Goal: Ask a question: Seek information or help from site administrators or community

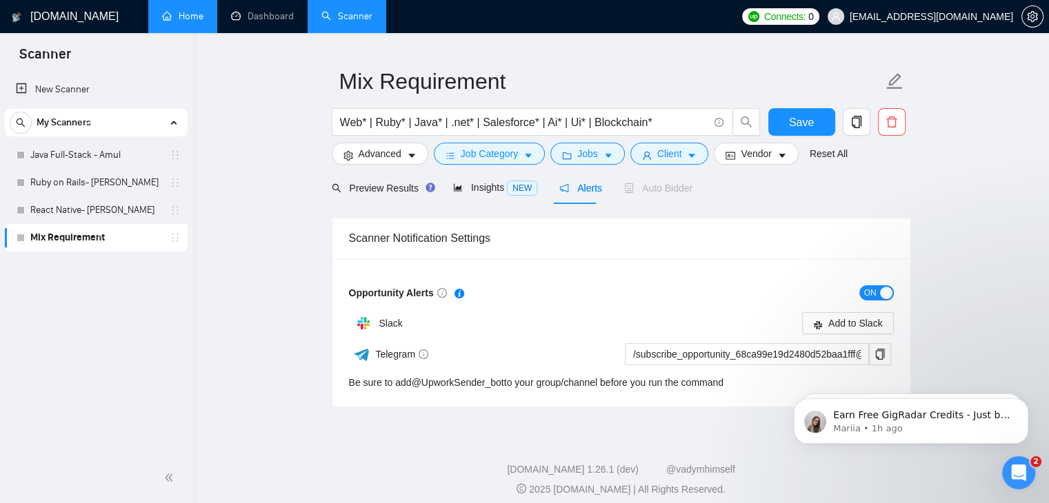
click at [188, 14] on link "Home" at bounding box center [182, 16] width 41 height 12
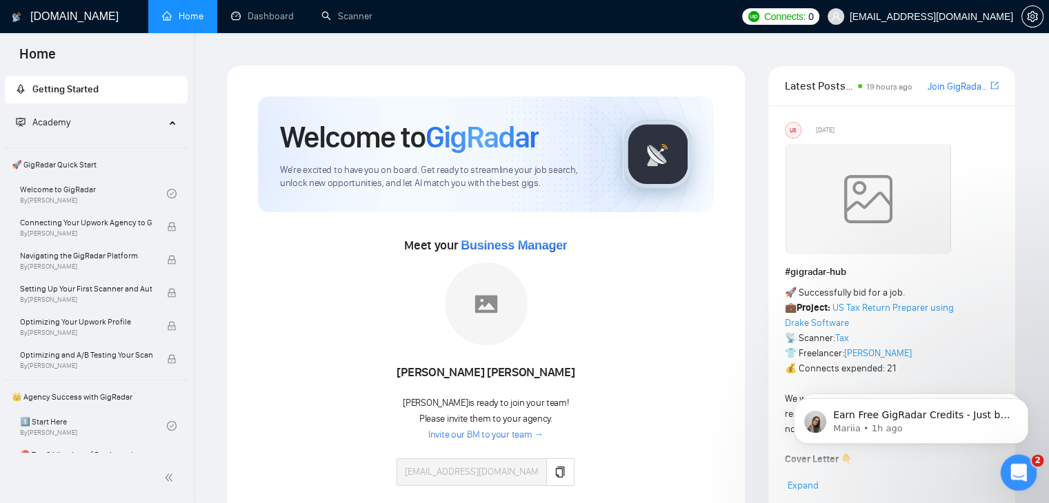
click at [1020, 471] on icon "Open Intercom Messenger" at bounding box center [1016, 471] width 23 height 23
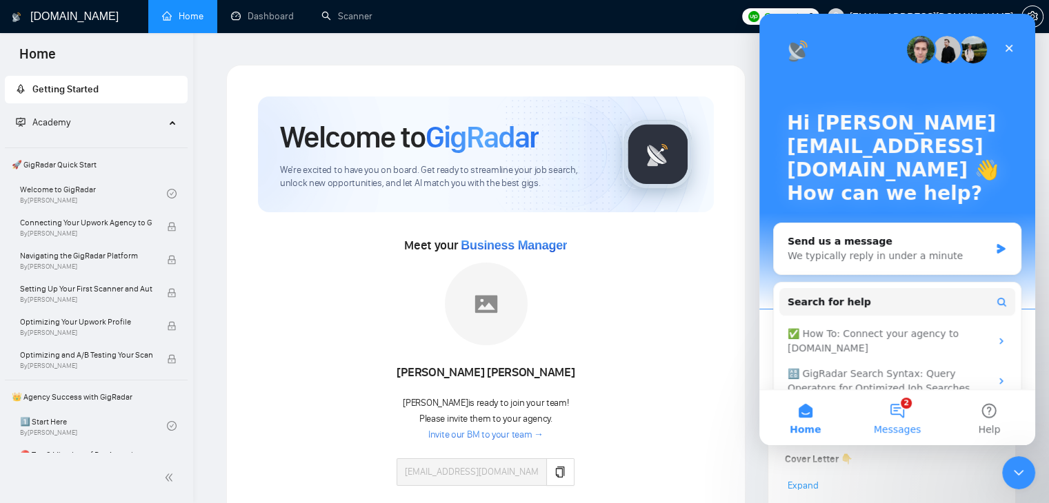
click at [894, 414] on button "2 Messages" at bounding box center [897, 417] width 92 height 55
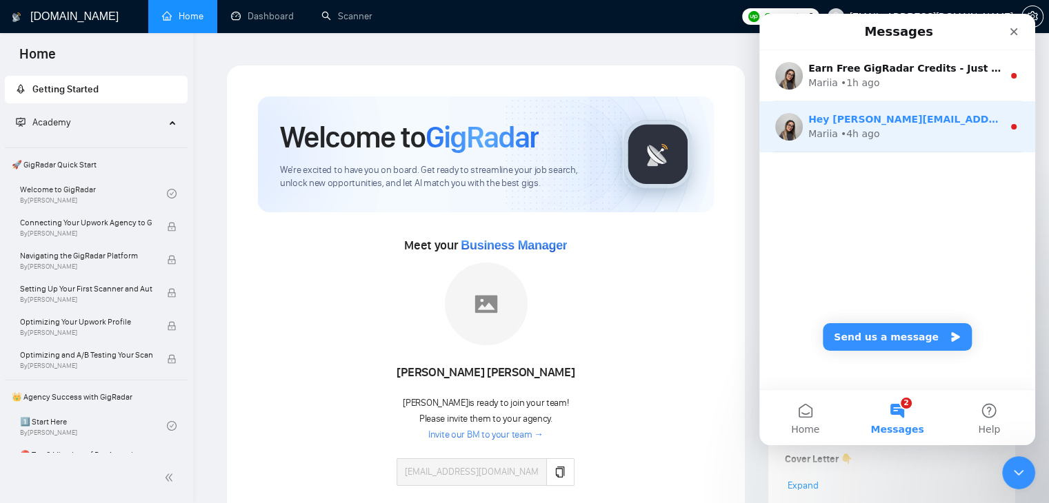
click at [923, 138] on div "Mariia • 4h ago" at bounding box center [905, 134] width 194 height 14
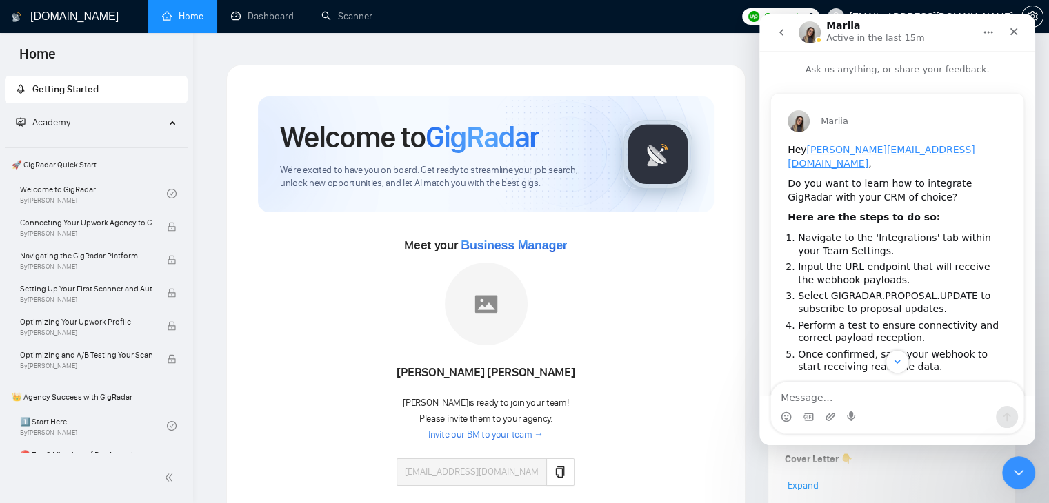
scroll to position [179, 0]
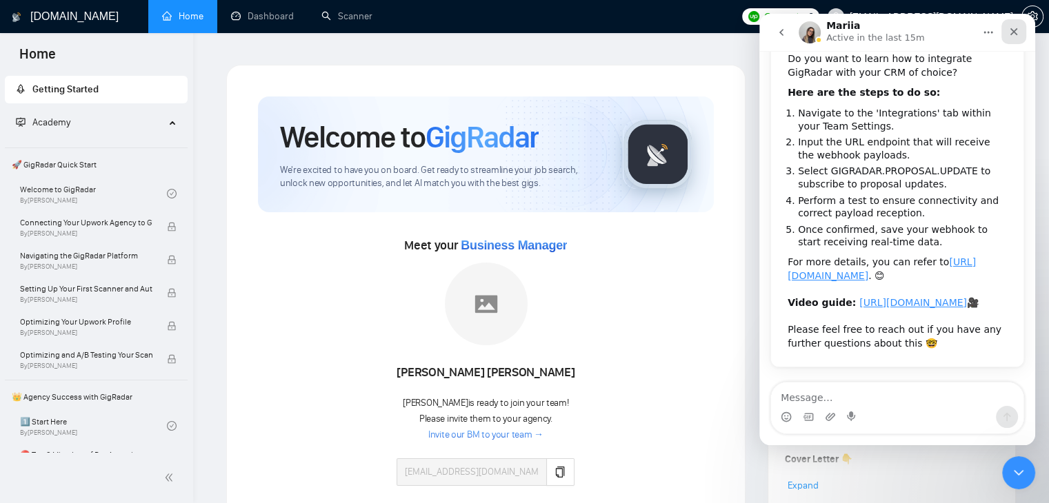
click at [1012, 41] on div "Close" at bounding box center [1013, 31] width 25 height 25
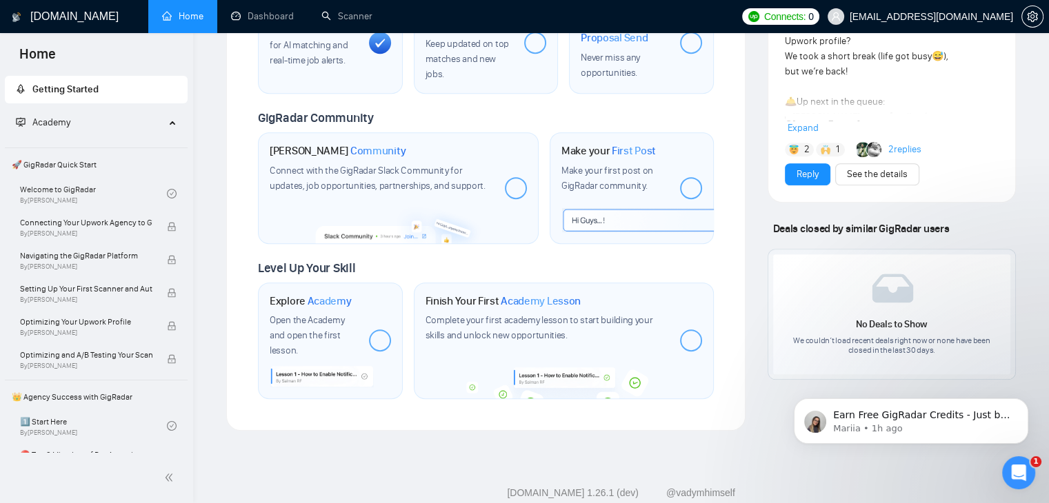
scroll to position [684, 0]
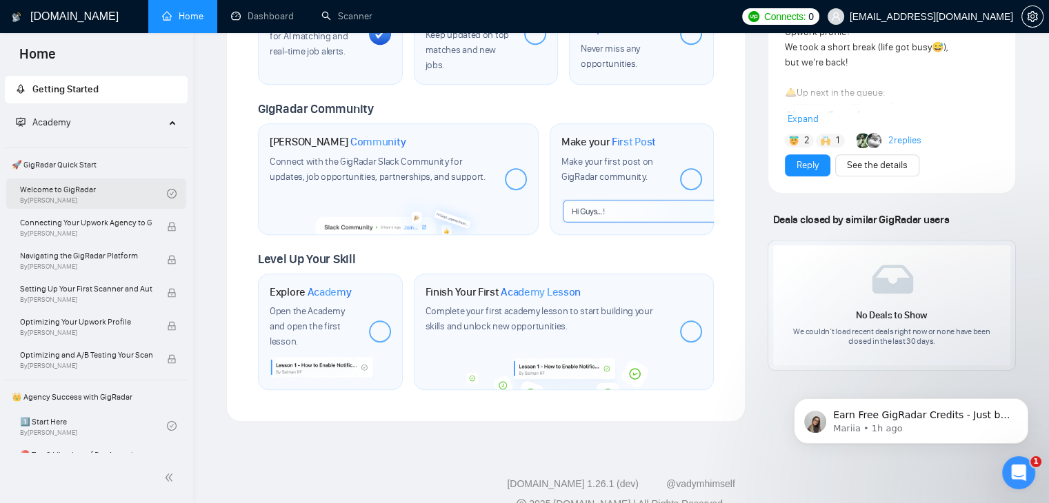
click at [81, 185] on link "Welcome to GigRadar By [PERSON_NAME]" at bounding box center [93, 194] width 147 height 30
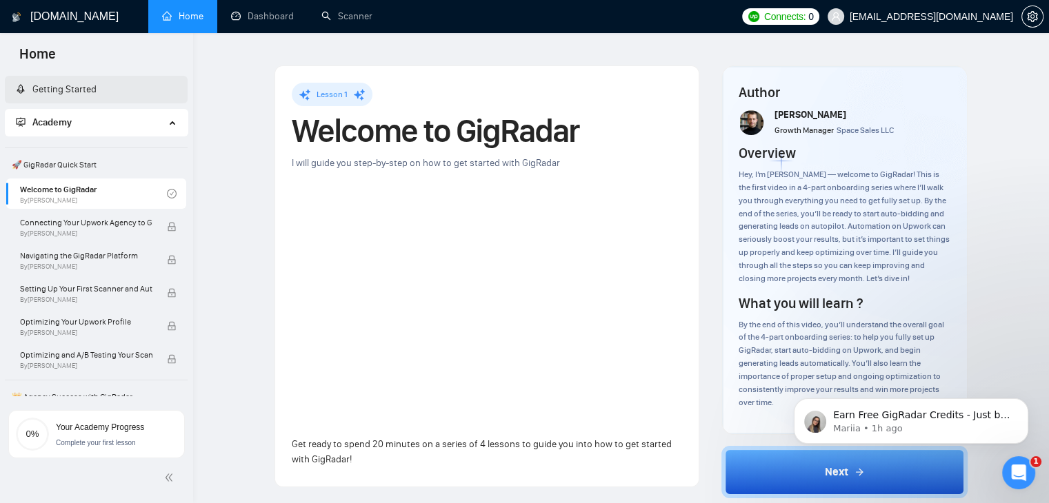
click at [97, 95] on link "Getting Started" at bounding box center [56, 89] width 81 height 12
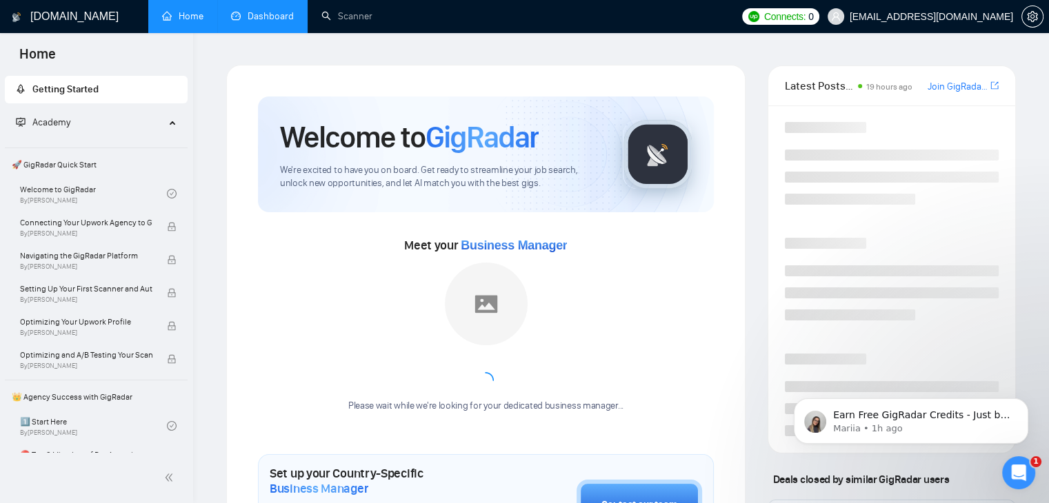
click at [268, 13] on link "Dashboard" at bounding box center [262, 16] width 63 height 12
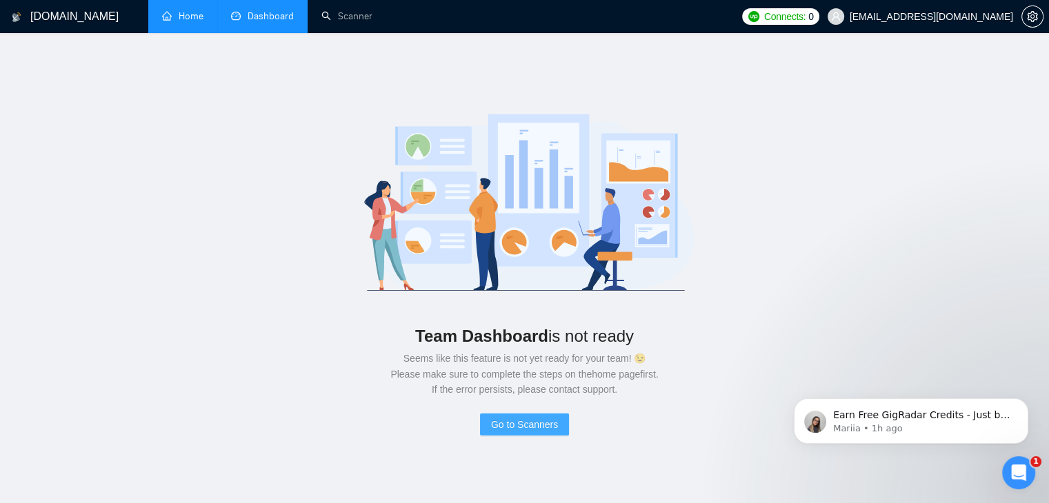
click at [521, 420] on span "Go to Scanners" at bounding box center [524, 424] width 67 height 15
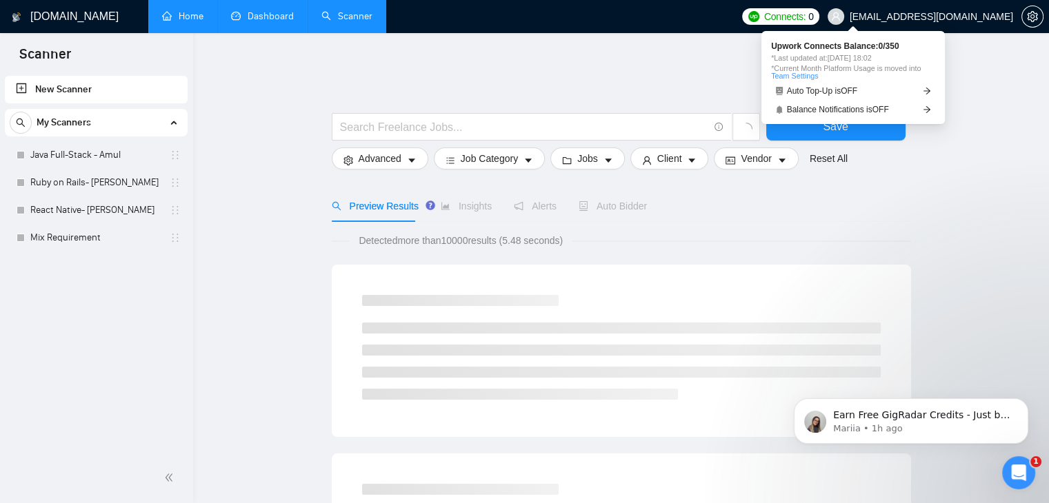
click at [814, 19] on span "0" at bounding box center [811, 16] width 6 height 15
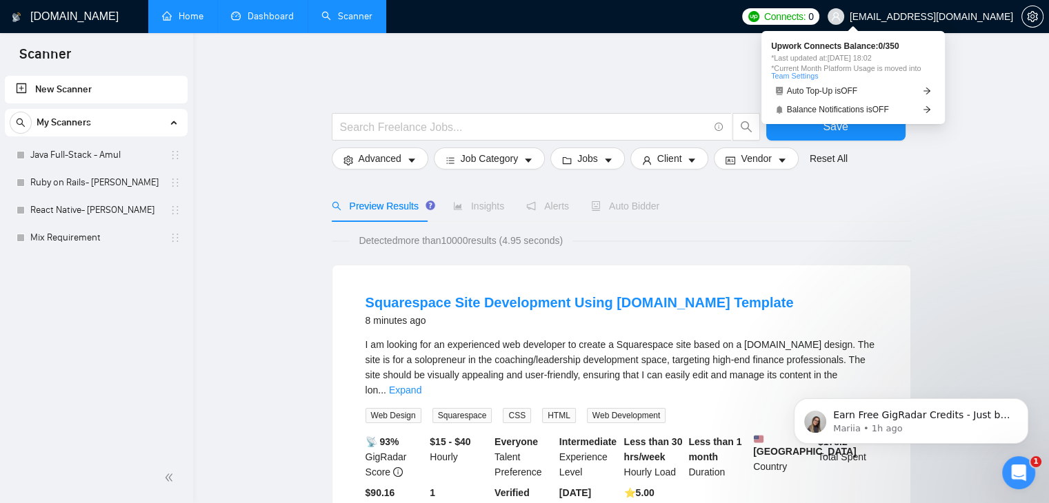
click at [805, 14] on span "Connects:" at bounding box center [784, 16] width 41 height 15
click at [813, 57] on span "*Last updated at: [DATE] 18:02" at bounding box center [853, 58] width 164 height 8
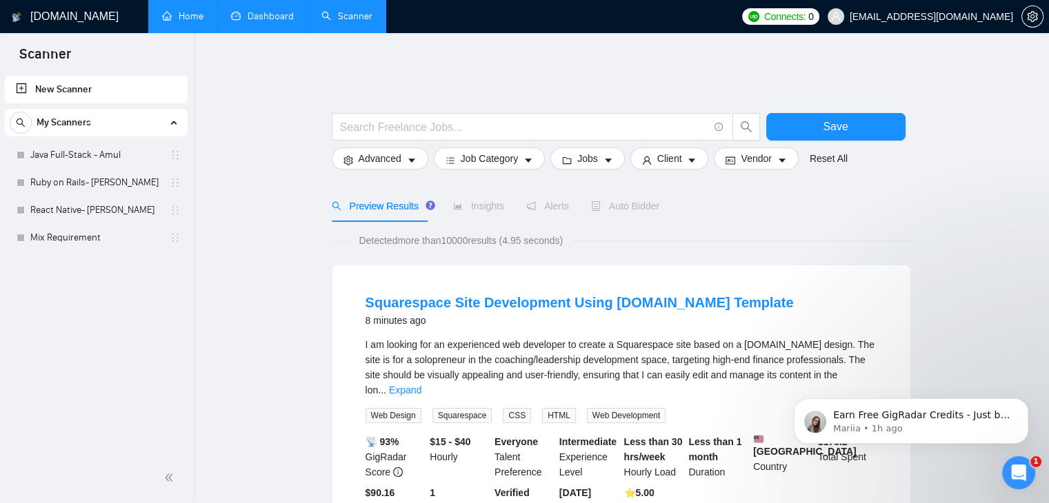
click at [196, 22] on link "Home" at bounding box center [182, 16] width 41 height 12
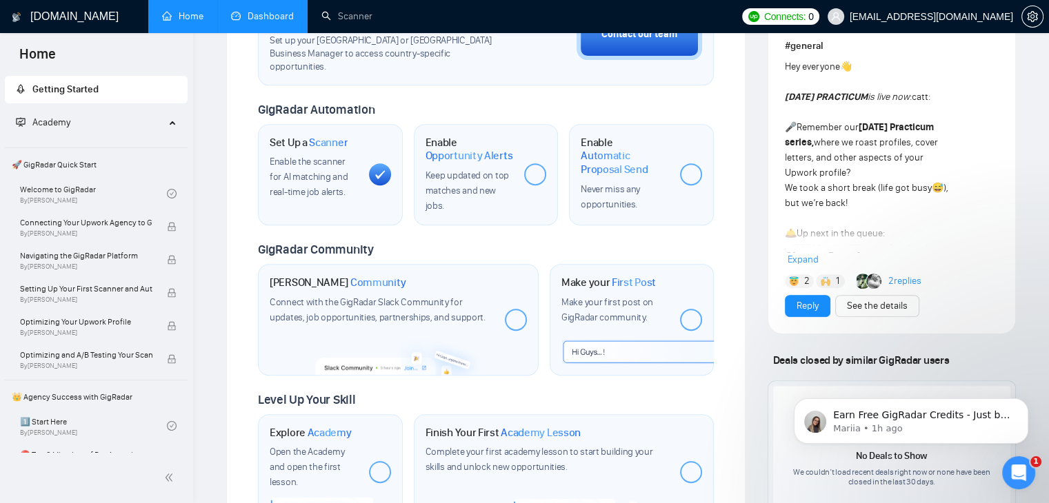
scroll to position [684, 0]
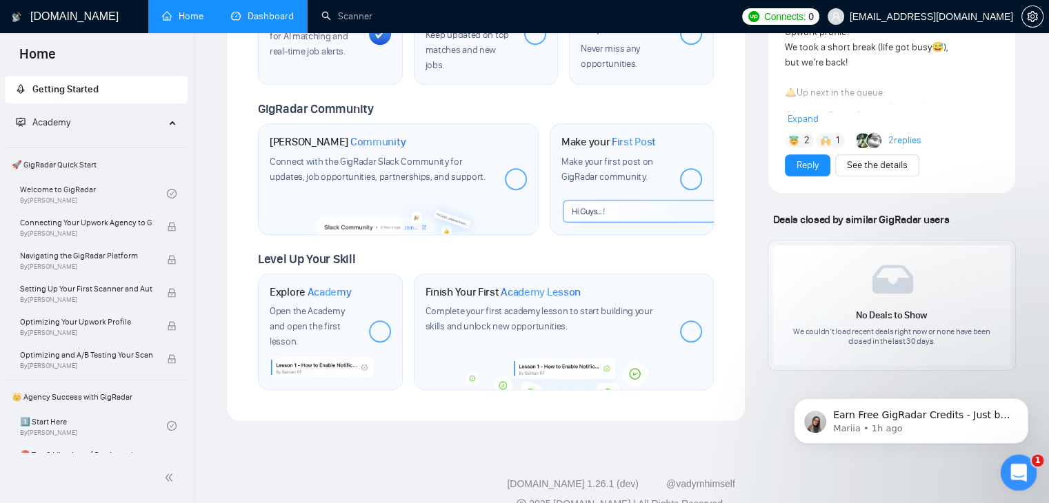
click at [1024, 474] on icon "Open Intercom Messenger" at bounding box center [1016, 471] width 23 height 23
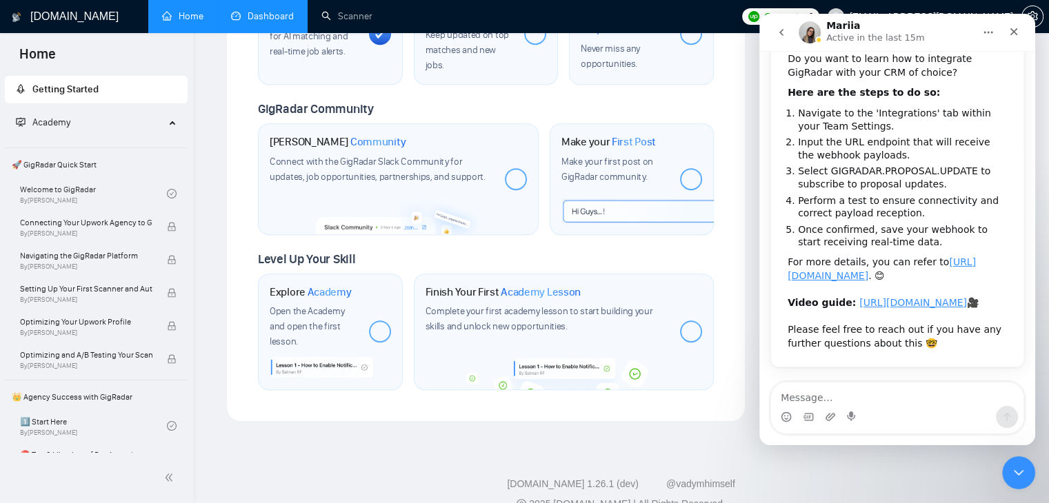
scroll to position [179, 0]
click at [794, 398] on textarea "Message…" at bounding box center [897, 394] width 252 height 23
type textarea "Hi [PERSON_NAME]"
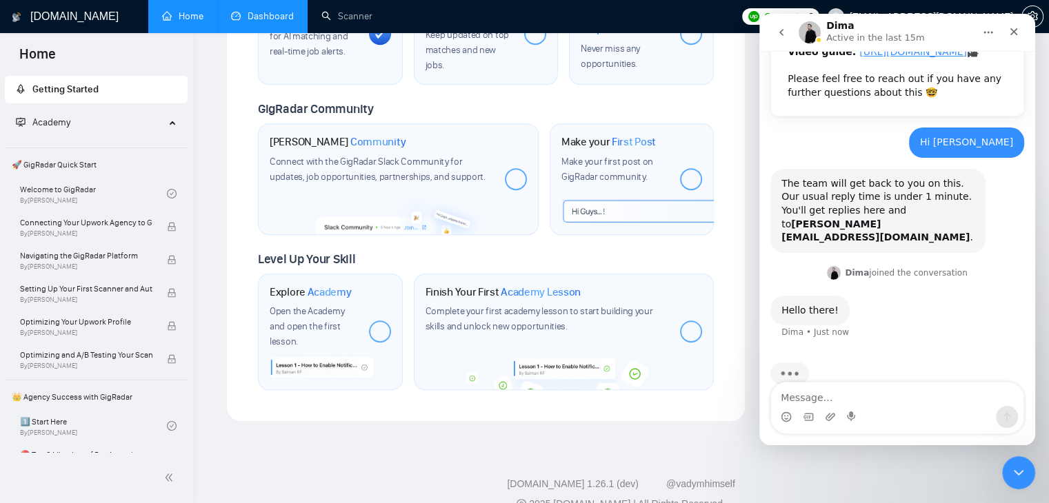
scroll to position [441, 0]
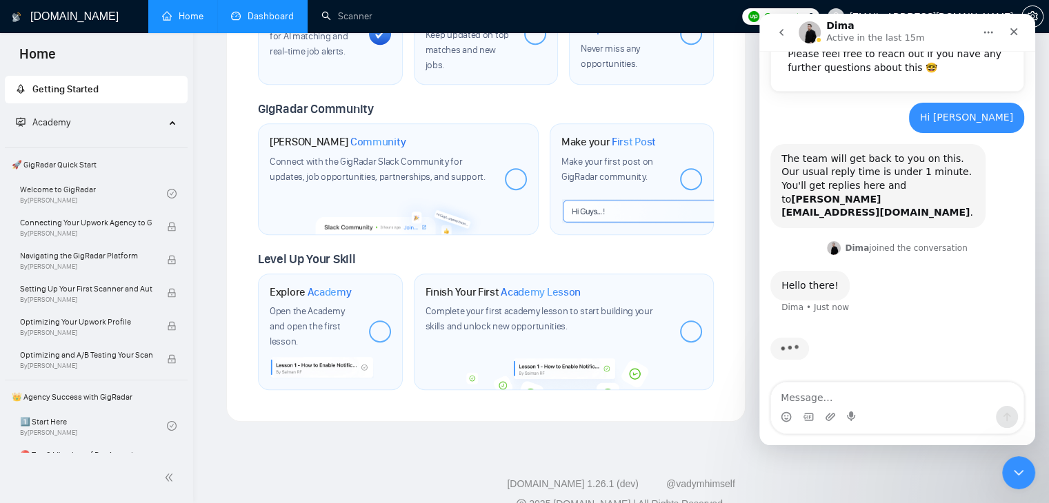
click at [824, 395] on textarea "Message…" at bounding box center [897, 394] width 252 height 23
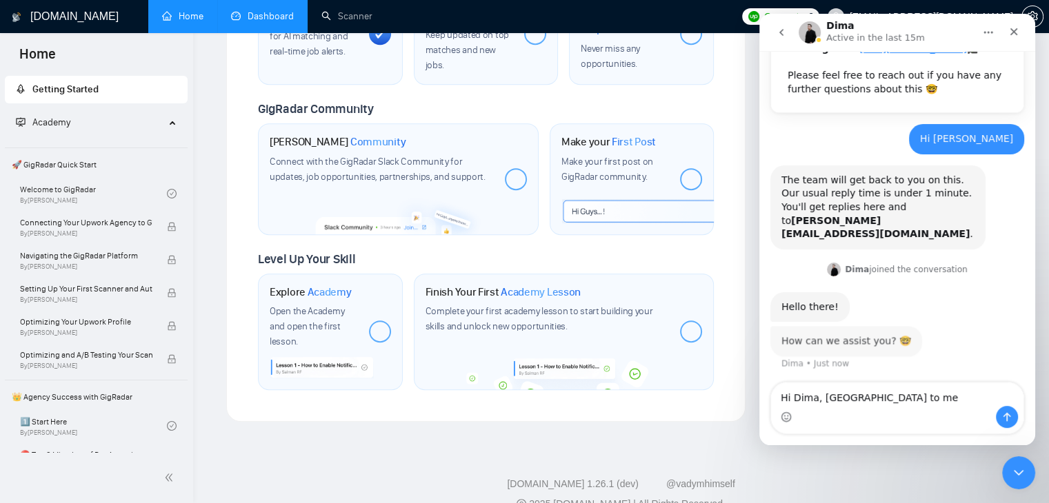
scroll to position [419, 0]
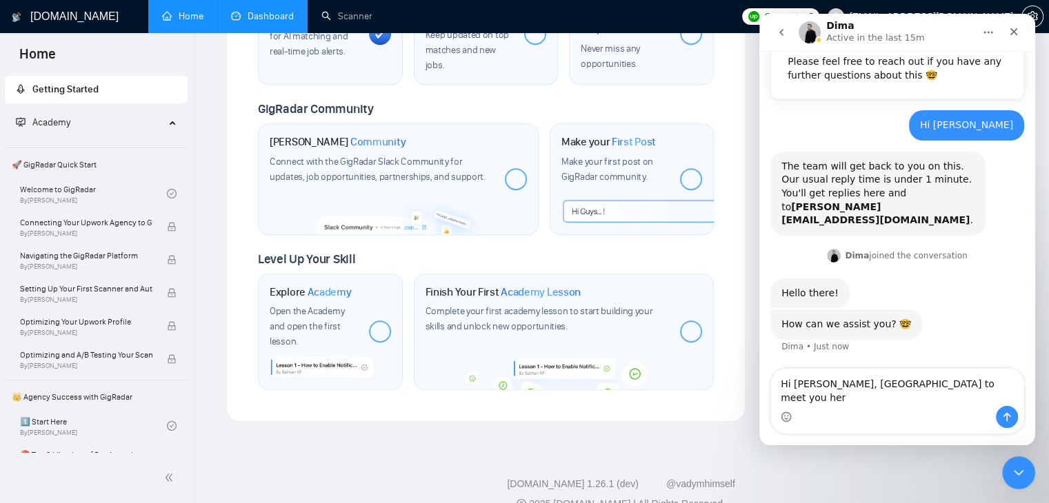
type textarea "Hi [PERSON_NAME], [GEOGRAPHIC_DATA] to meet you here"
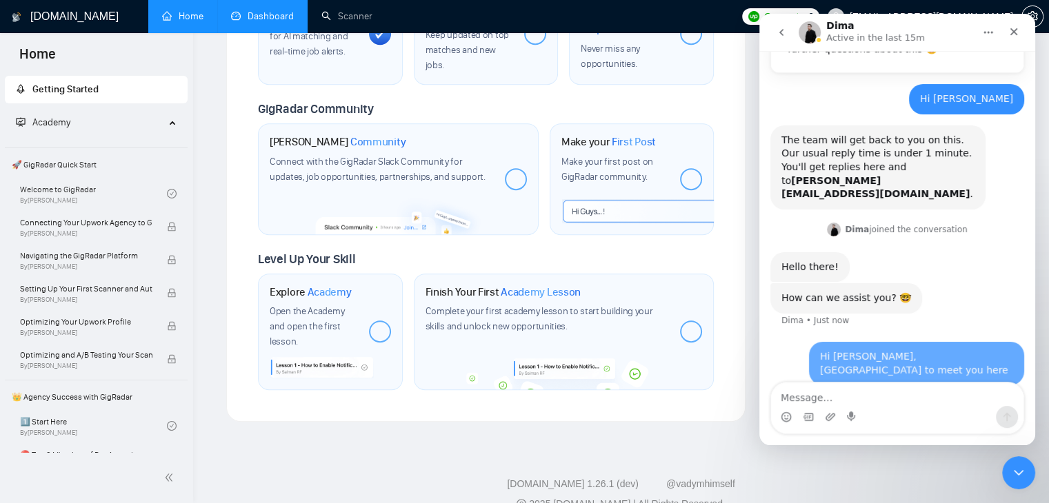
scroll to position [461, 0]
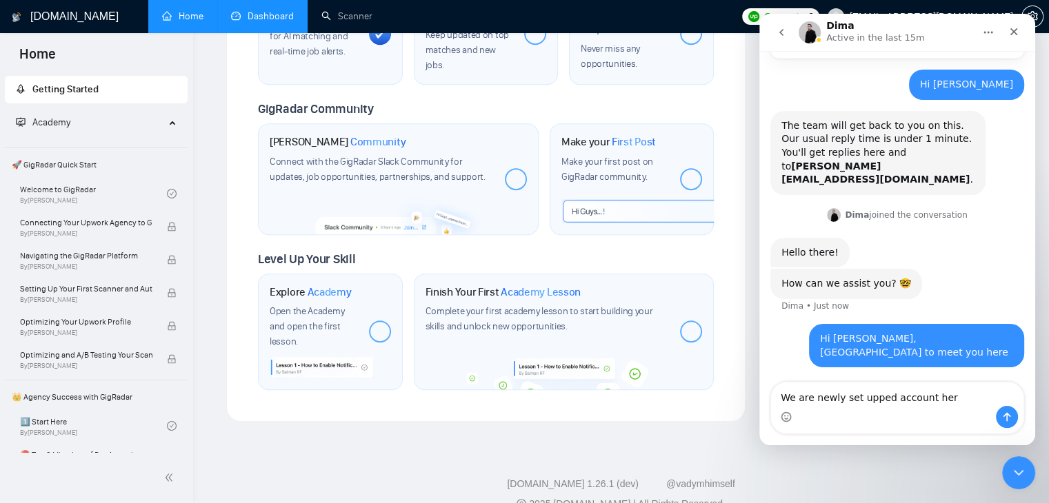
type textarea "We are newly set upped account here"
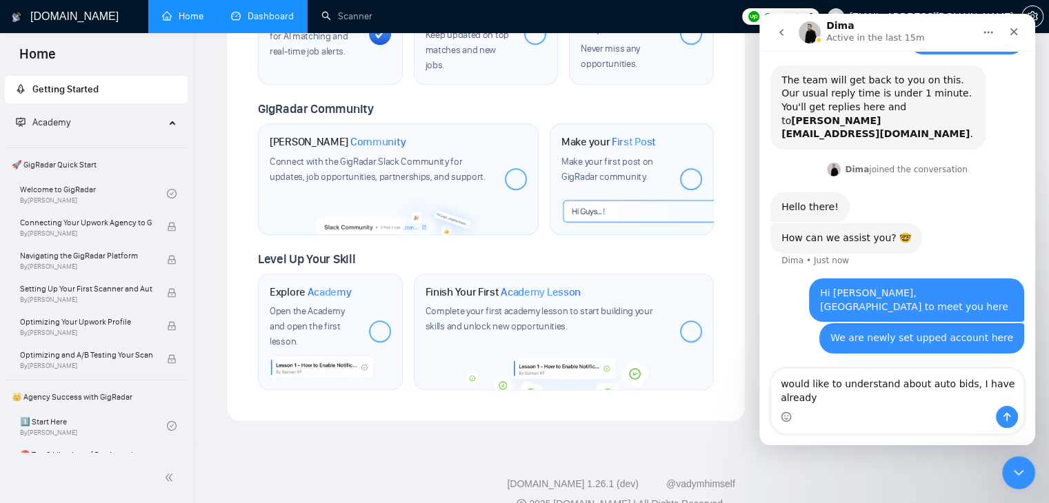
scroll to position [505, 0]
type textarea "would like to understand about auto bids, I have already created scanner"
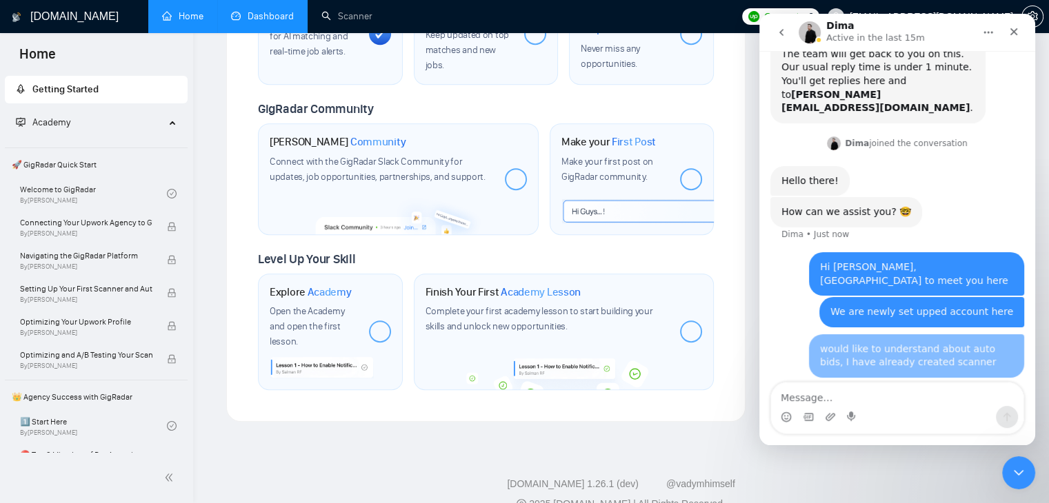
scroll to position [537, 0]
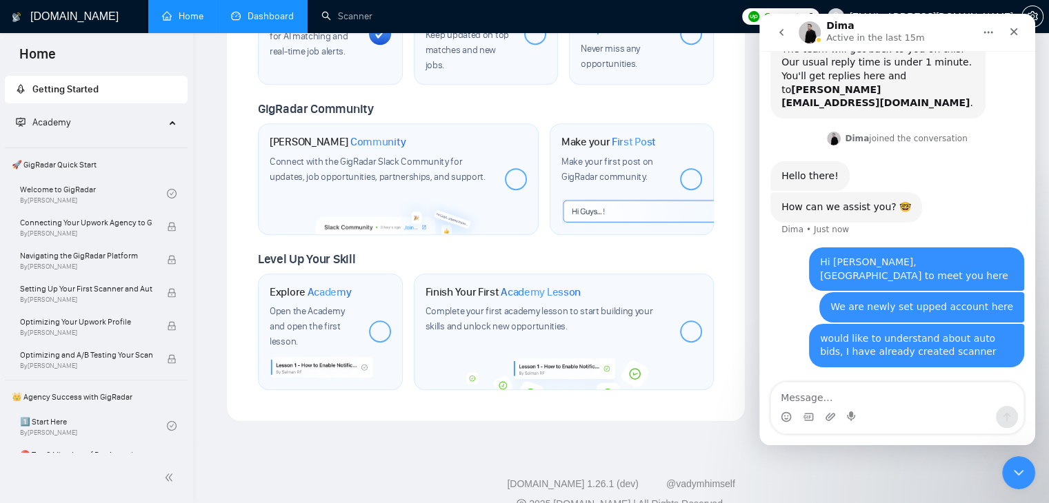
click at [914, 312] on div "We are newly set upped account here" at bounding box center [921, 308] width 183 height 14
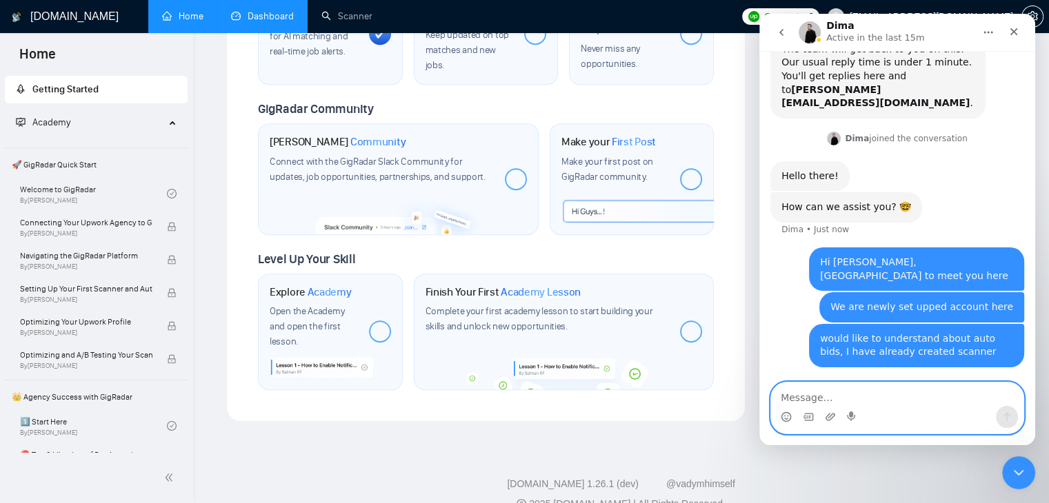
click at [811, 390] on textarea "Message…" at bounding box center [897, 394] width 252 height 23
type textarea "a"
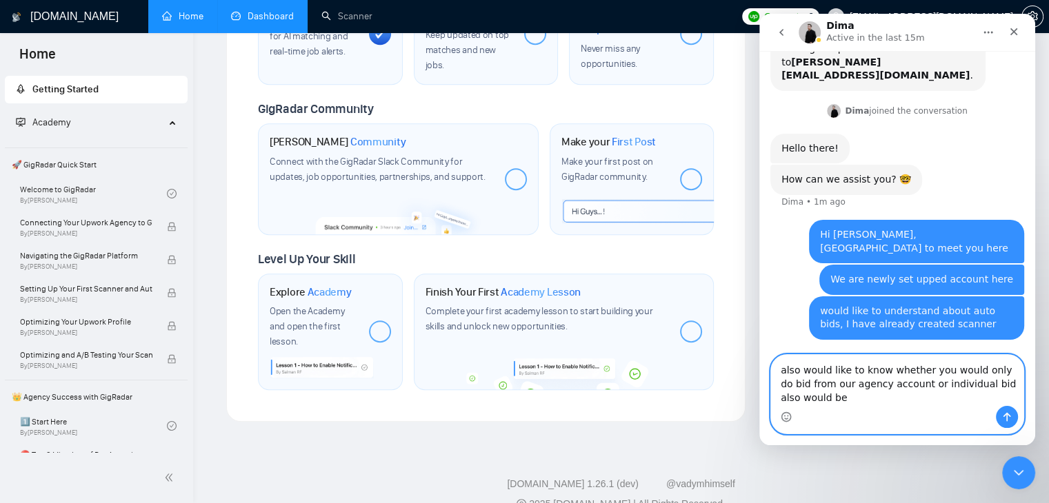
scroll to position [565, 0]
type textarea "also would like to know whether you would only do bid from our agency account o…"
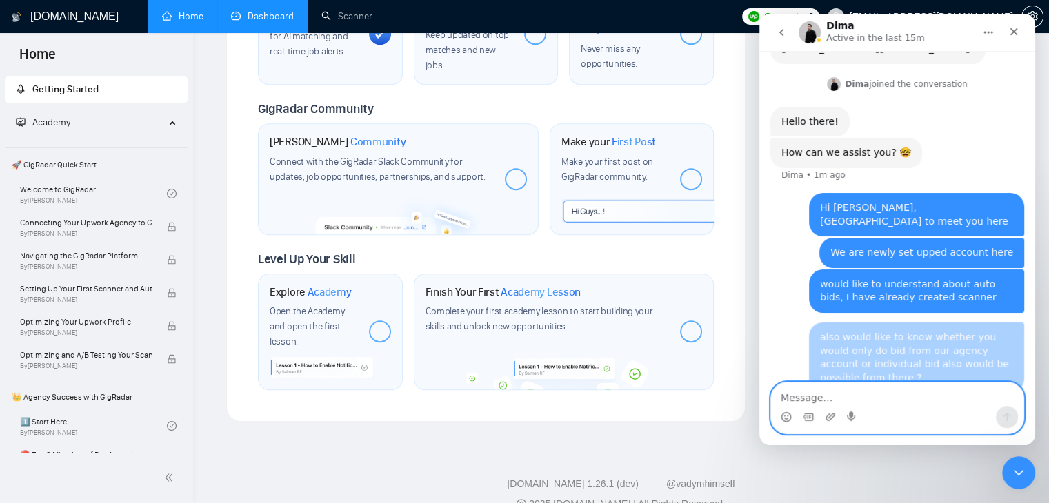
scroll to position [609, 0]
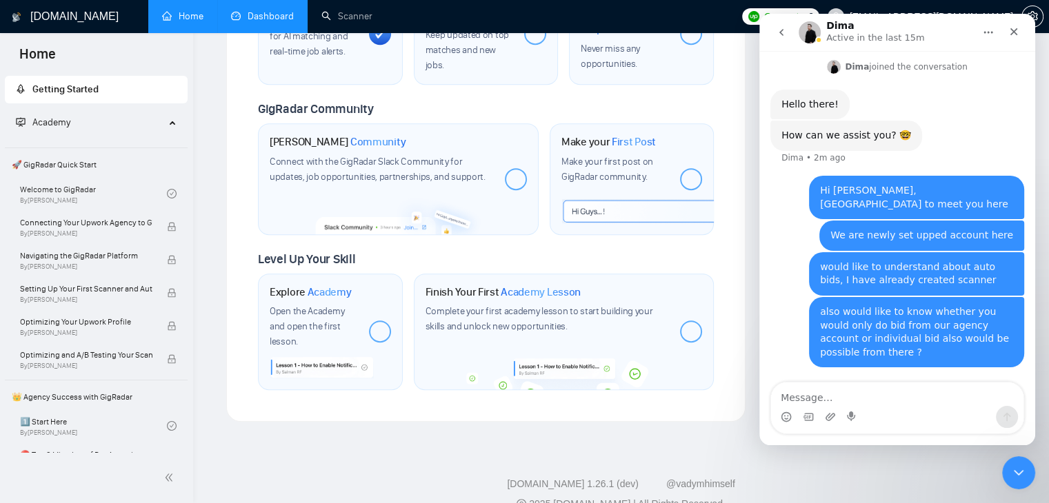
click at [886, 325] on div "also would like to know whether you would only do bid from our agency account o…" at bounding box center [916, 332] width 193 height 54
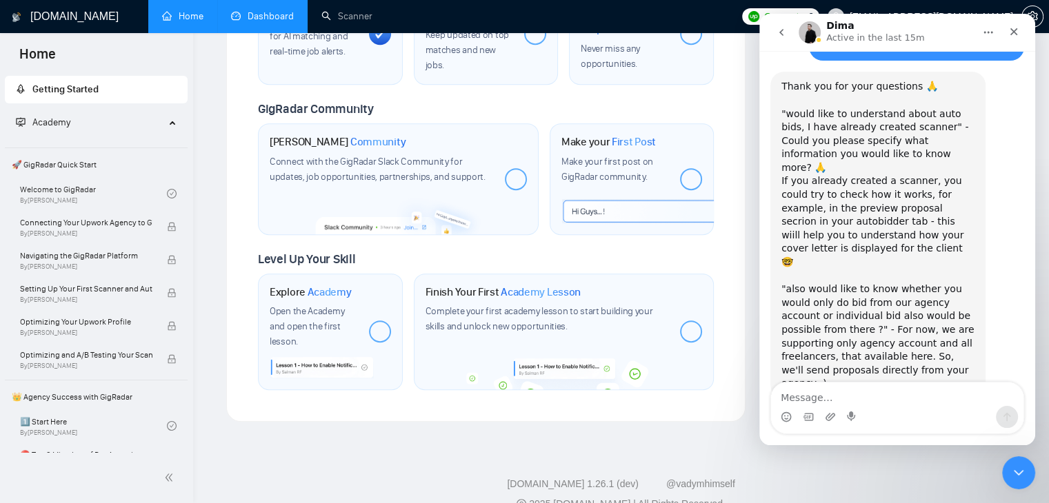
scroll to position [907, 0]
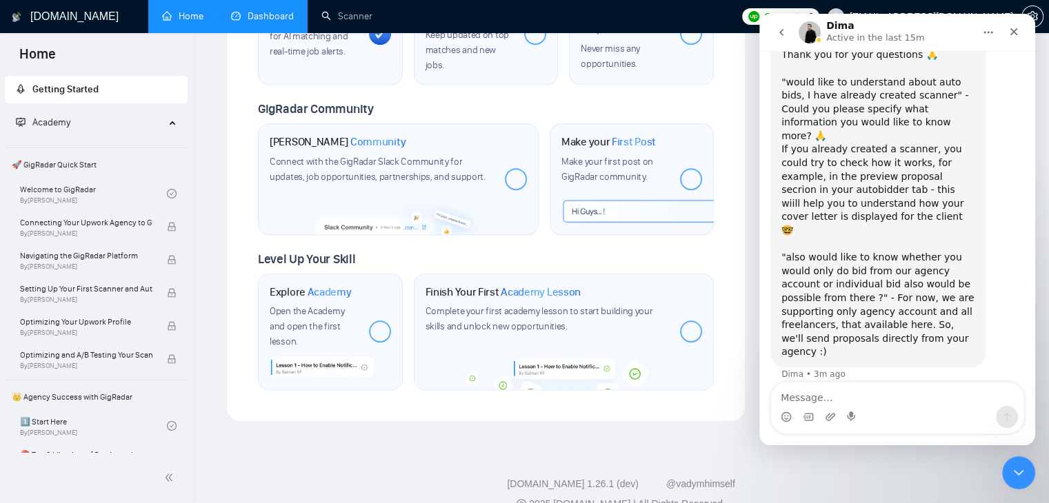
click at [932, 128] on div "Thank you for your questions 🙏 "would like to understand about auto bids, I hav…" at bounding box center [877, 203] width 193 height 311
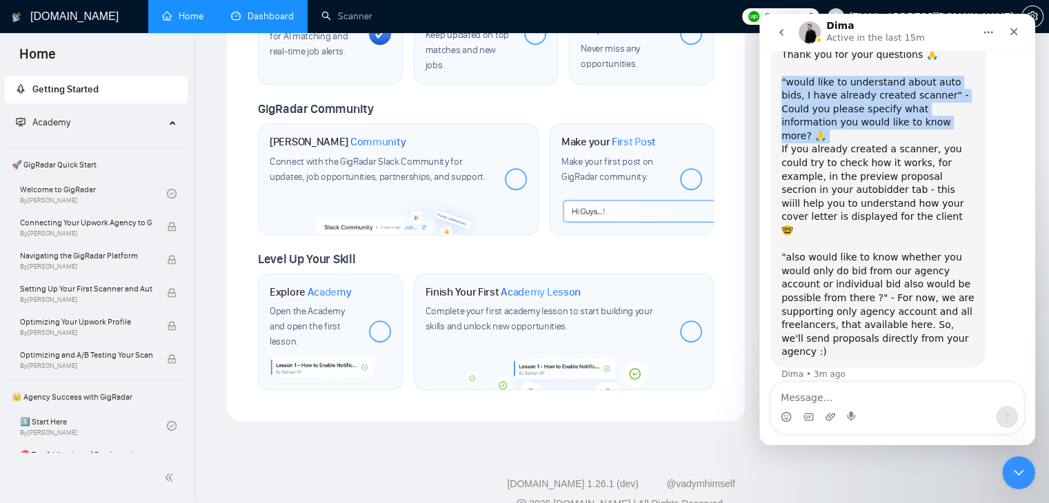
click at [932, 128] on div "Thank you for your questions 🙏 "would like to understand about auto bids, I hav…" at bounding box center [877, 203] width 193 height 311
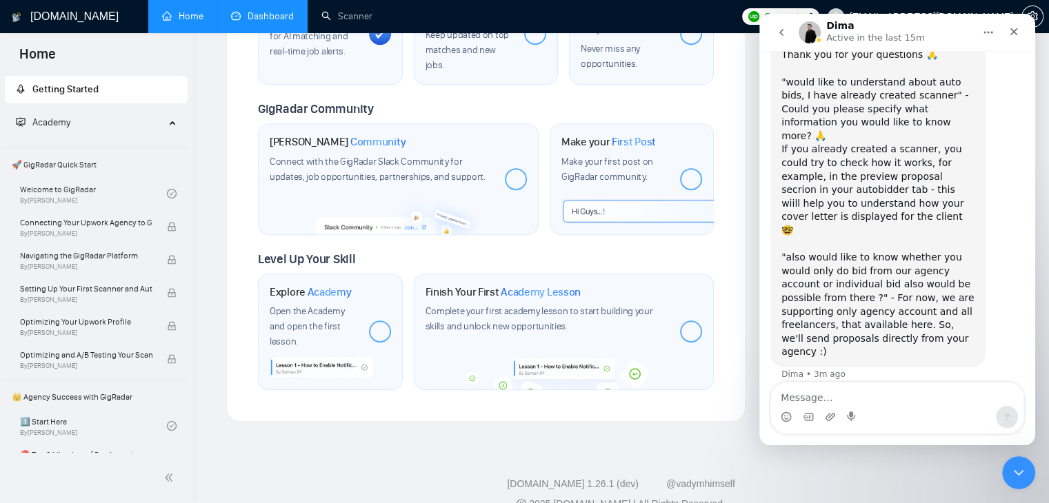
click at [872, 196] on div "Thank you for your questions 🙏 "would like to understand about auto bids, I hav…" at bounding box center [877, 203] width 193 height 311
click at [879, 183] on div "Thank you for your questions 🙏 "would like to understand about auto bids, I hav…" at bounding box center [877, 203] width 193 height 311
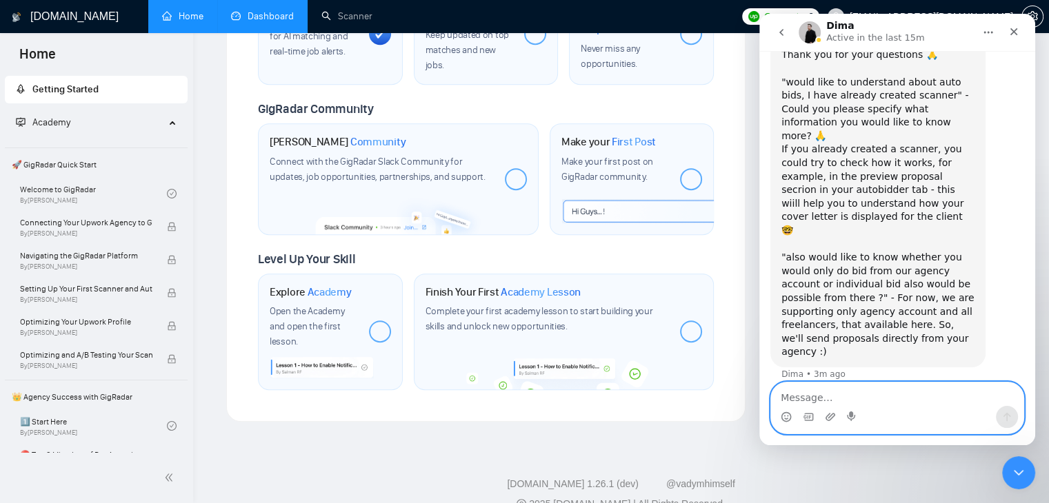
click at [825, 399] on textarea "Message…" at bounding box center [897, 394] width 252 height 23
type textarea "Hi?"
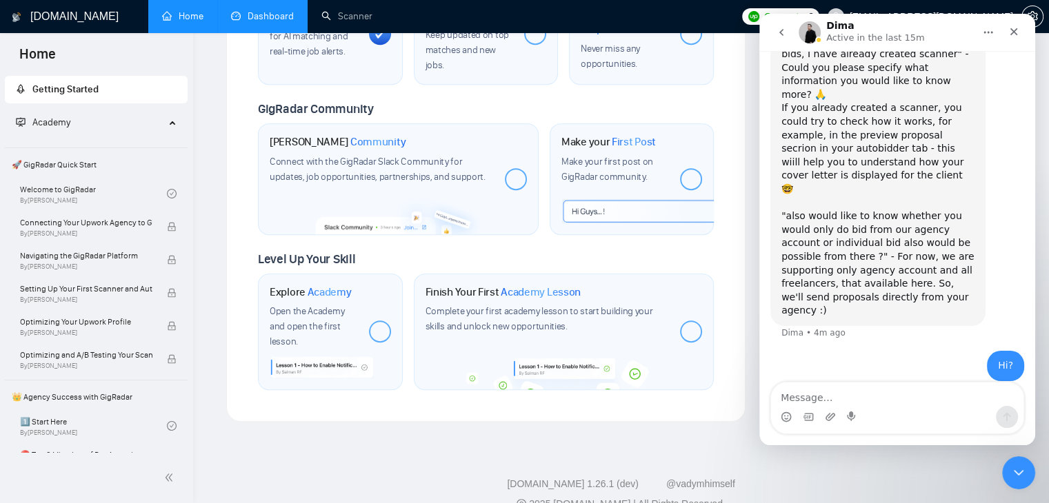
click at [880, 232] on div "Thank you for your questions 🙏 "would like to understand about auto bids, I hav…" at bounding box center [877, 162] width 193 height 311
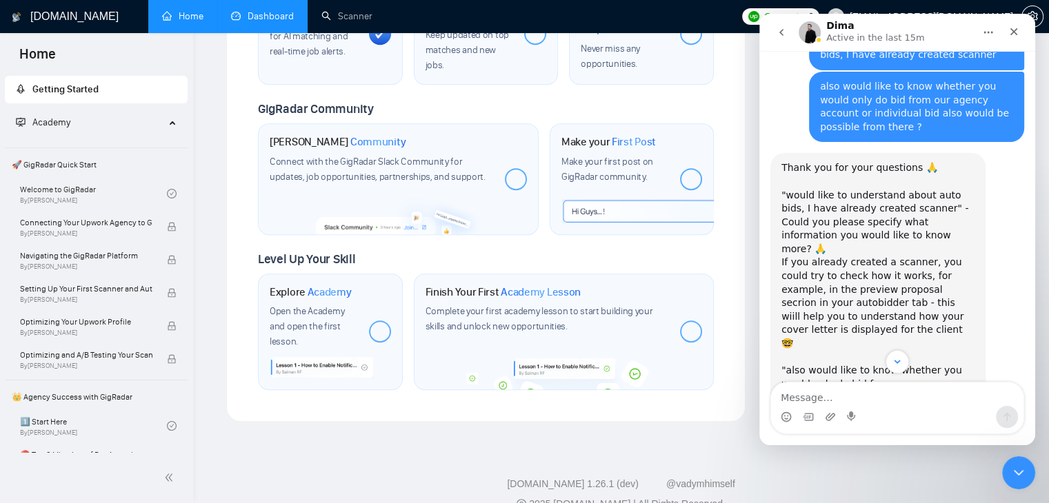
scroll to position [1000, 0]
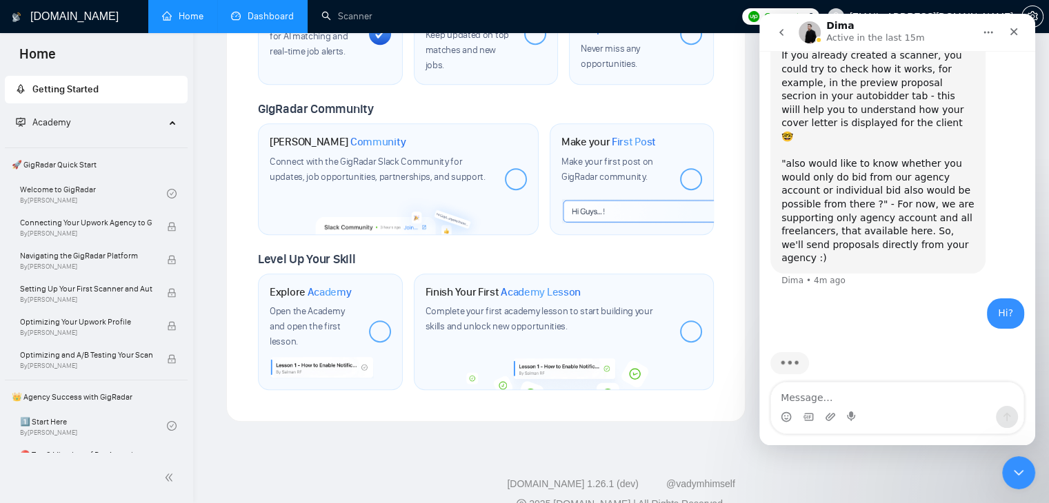
click at [894, 219] on div "Thank you for your questions 🙏 "would like to understand about auto bids, I hav…" at bounding box center [877, 109] width 193 height 311
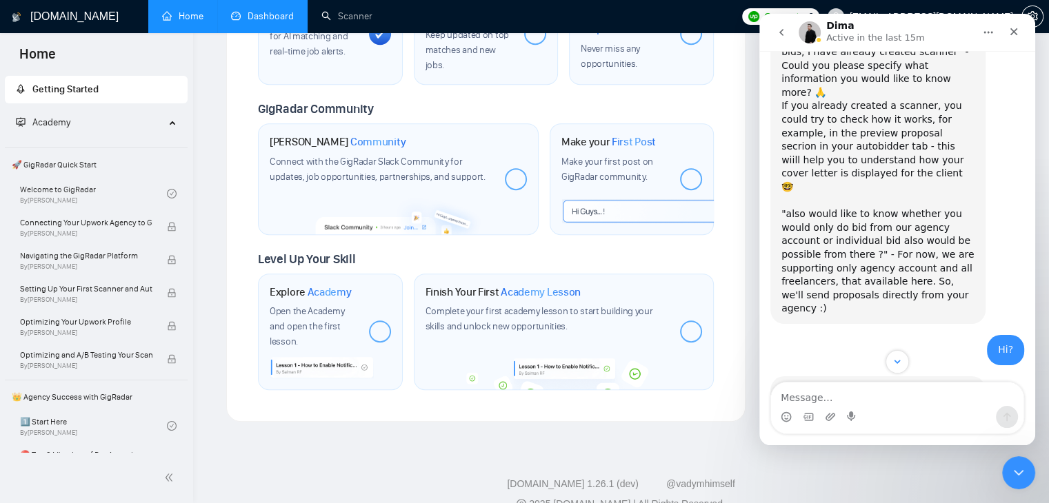
scroll to position [1002, 0]
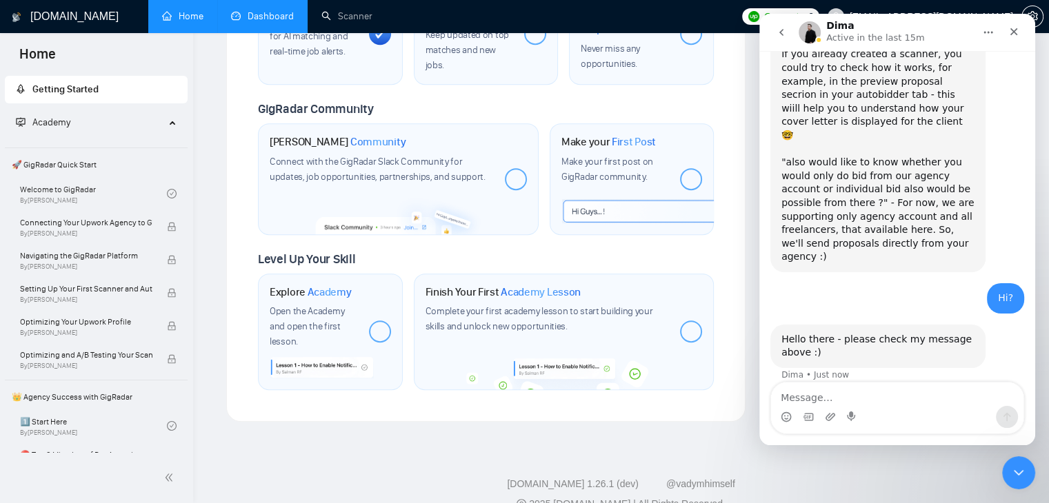
click at [894, 219] on div "Thank you for your questions 🙏 "would like to understand about auto bids, I hav…" at bounding box center [877, 108] width 193 height 311
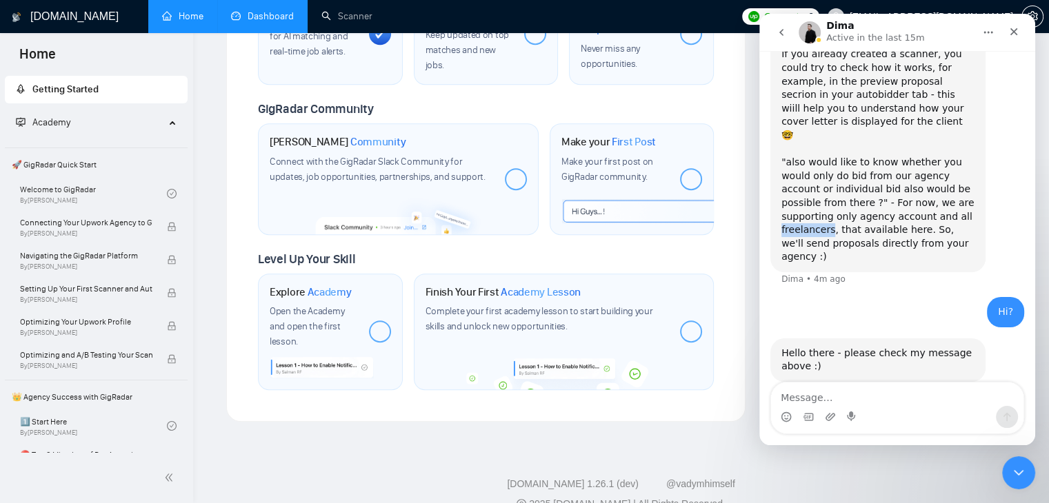
click at [894, 219] on div "Thank you for your questions 🙏 "would like to understand about auto bids, I hav…" at bounding box center [877, 108] width 193 height 311
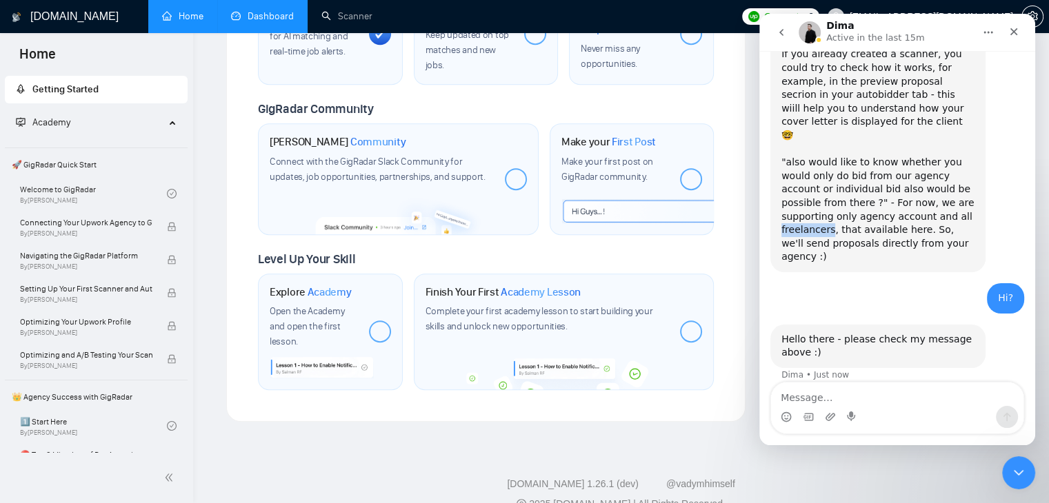
scroll to position [1002, 0]
click at [859, 332] on div "Hello there - please check my message above :)" at bounding box center [877, 345] width 193 height 27
click at [878, 229] on div "Thank you for your questions 🙏 "would like to understand about auto bids, I hav…" at bounding box center [877, 107] width 193 height 311
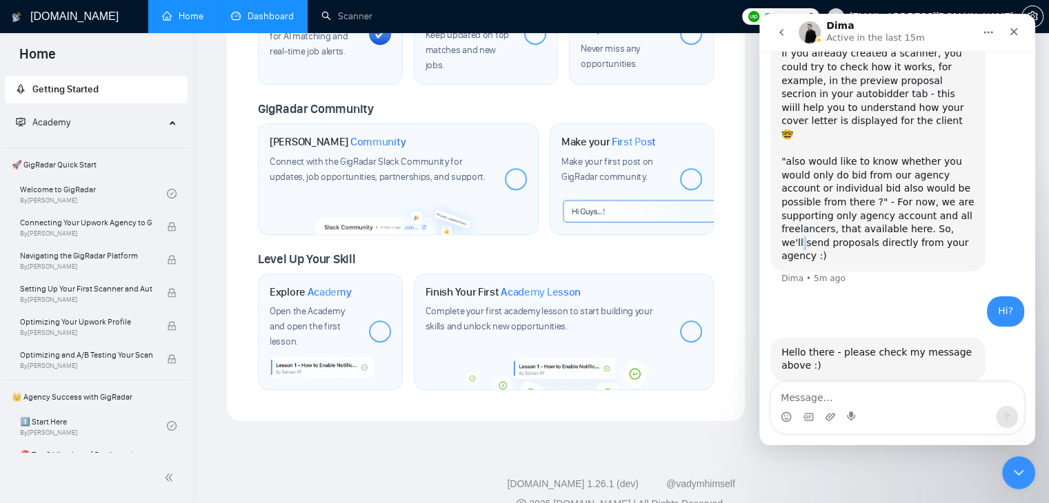
click at [878, 229] on div "Thank you for your questions 🙏 "would like to understand about auto bids, I hav…" at bounding box center [877, 107] width 193 height 311
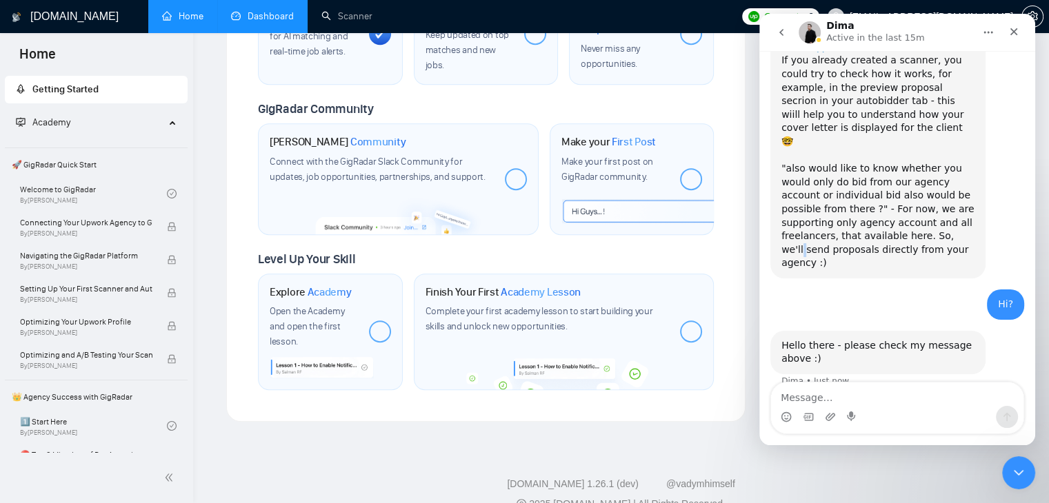
scroll to position [1002, 0]
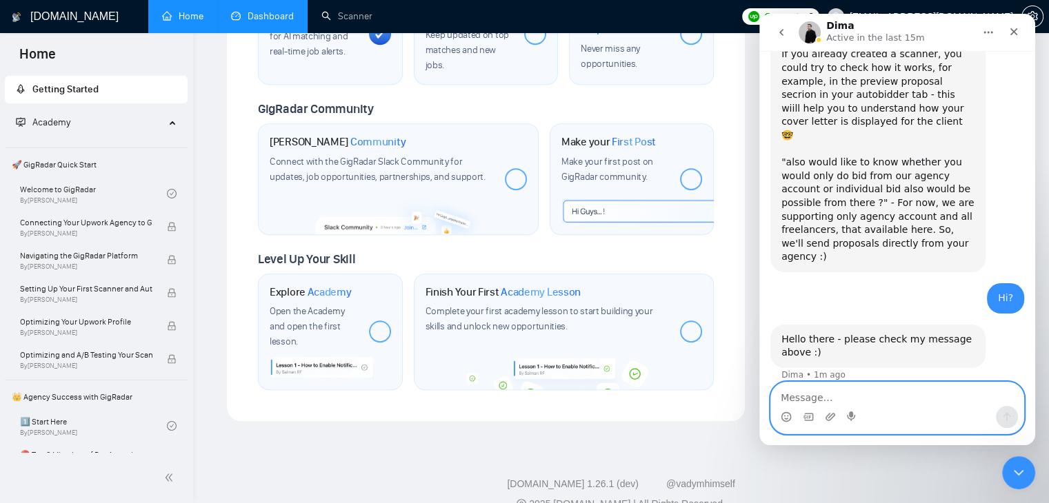
click at [807, 390] on textarea "Message…" at bounding box center [897, 394] width 252 height 23
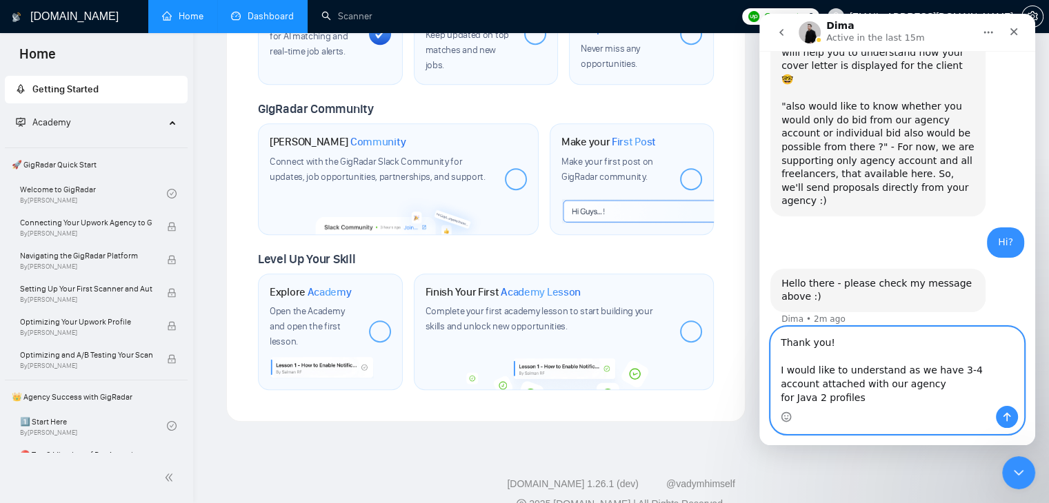
scroll to position [1071, 0]
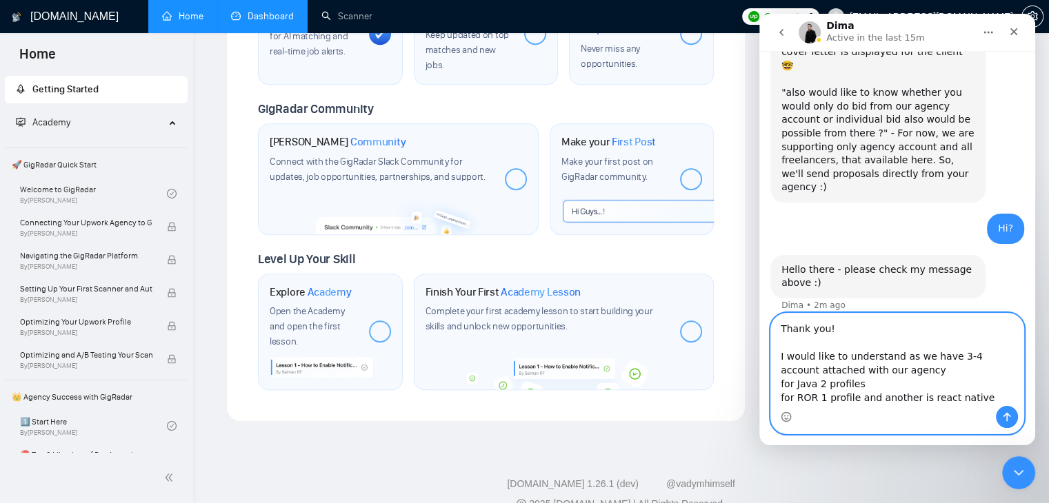
click at [922, 396] on textarea "Thank you! I would like to understand as we have 3-4 account attached with our …" at bounding box center [897, 360] width 252 height 92
click at [985, 403] on textarea "Thank you! I would like to understand as we have 3-4 account attached with our …" at bounding box center [897, 360] width 252 height 92
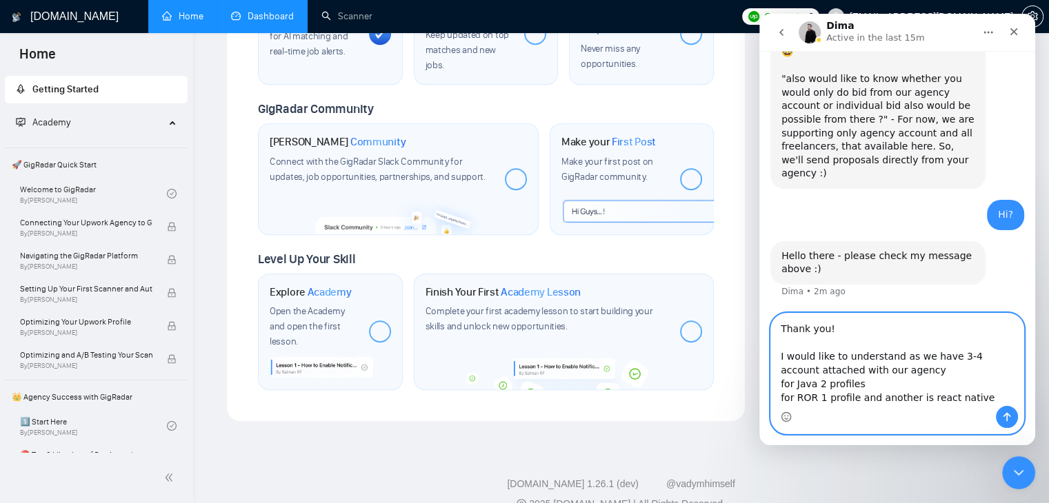
scroll to position [1088, 0]
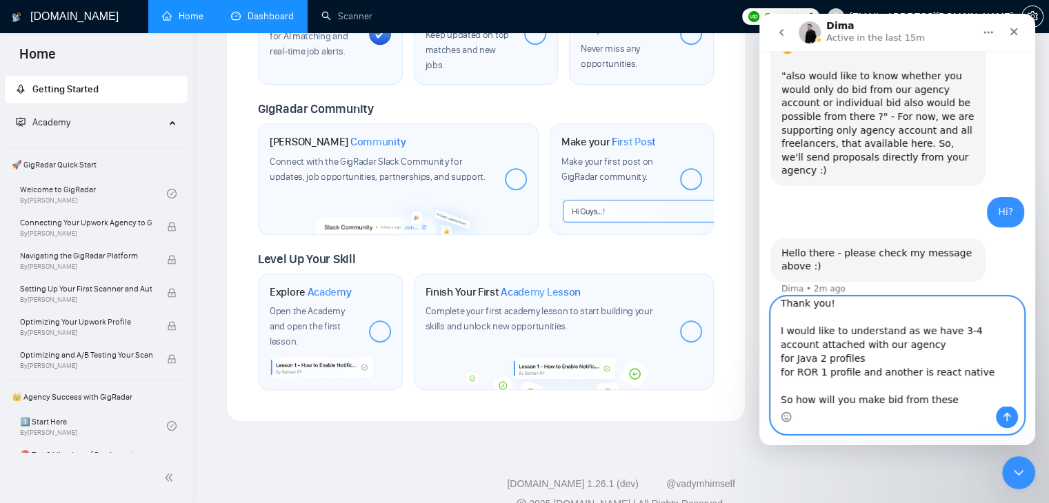
click at [947, 395] on textarea "Thank you! I would like to understand as we have 3-4 account attached with our …" at bounding box center [897, 351] width 252 height 109
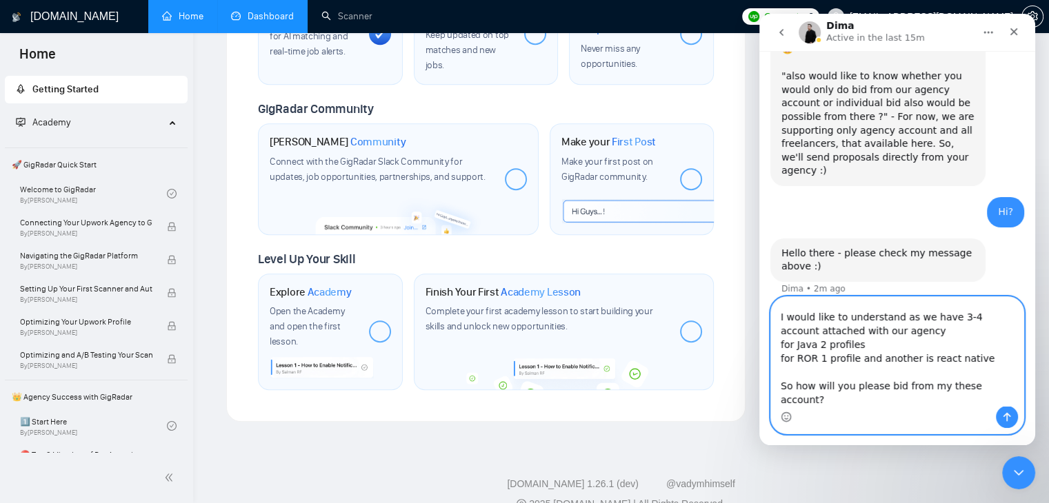
click at [800, 399] on textarea "Thank you! I would like to understand as we have 3-4 account attached with our …" at bounding box center [897, 351] width 252 height 109
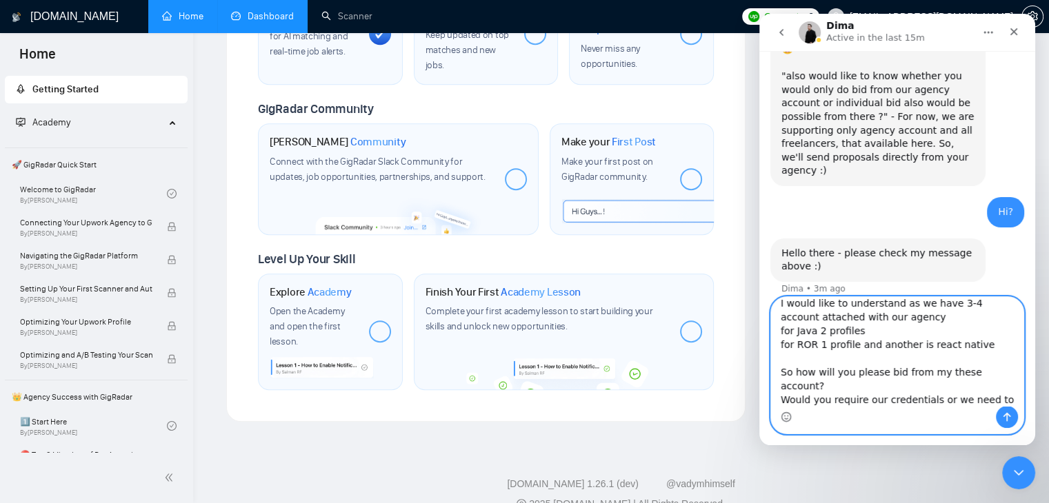
type textarea "Thank you! I would like to understand as we have 3-4 account attached with our …"
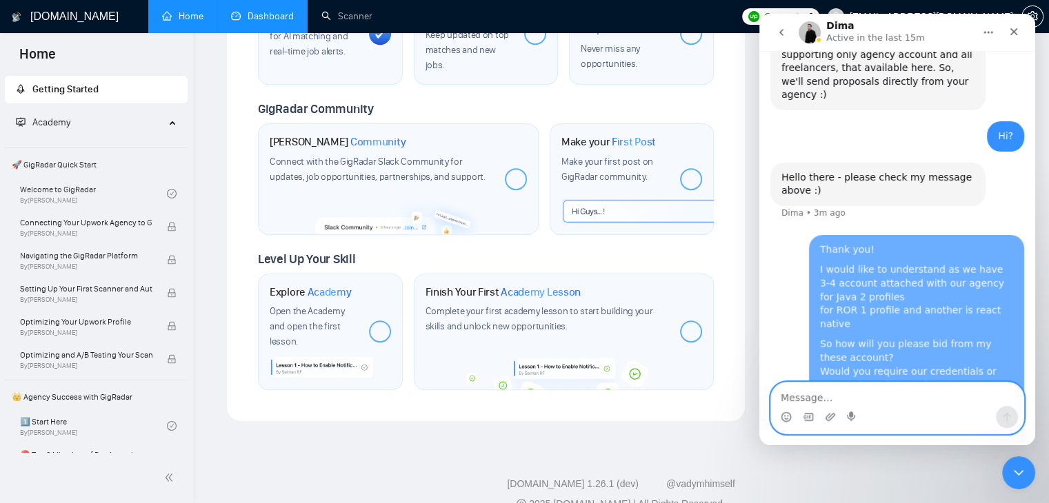
scroll to position [1179, 0]
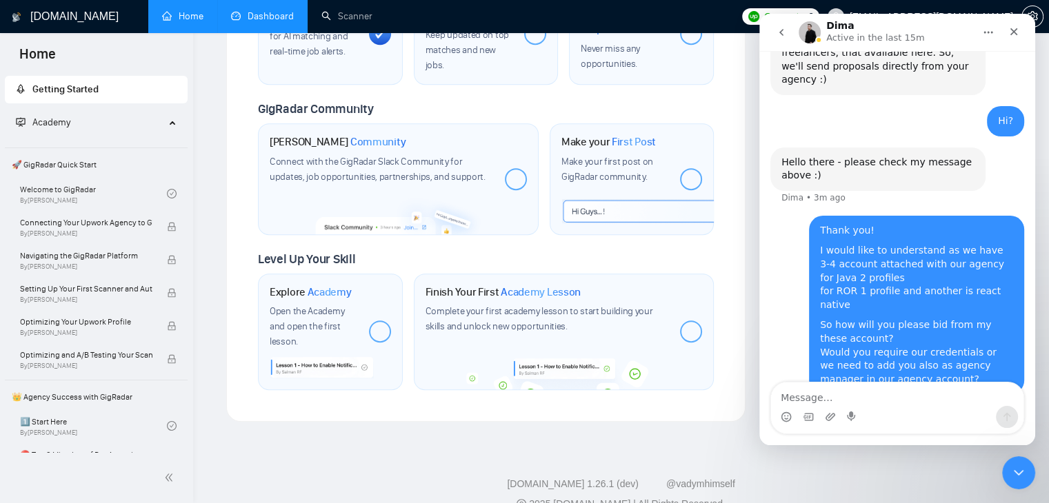
click at [811, 274] on div "Thank you! I would like to understand as we have 3-4 account attached with our …" at bounding box center [916, 305] width 215 height 179
click at [869, 257] on div "I would like to understand as we have 3-4 account attached with our agency for …" at bounding box center [916, 278] width 193 height 68
click at [869, 257] on div "I would like to understand as we have 3-4 account attached with our agency for …" at bounding box center [916, 279] width 193 height 68
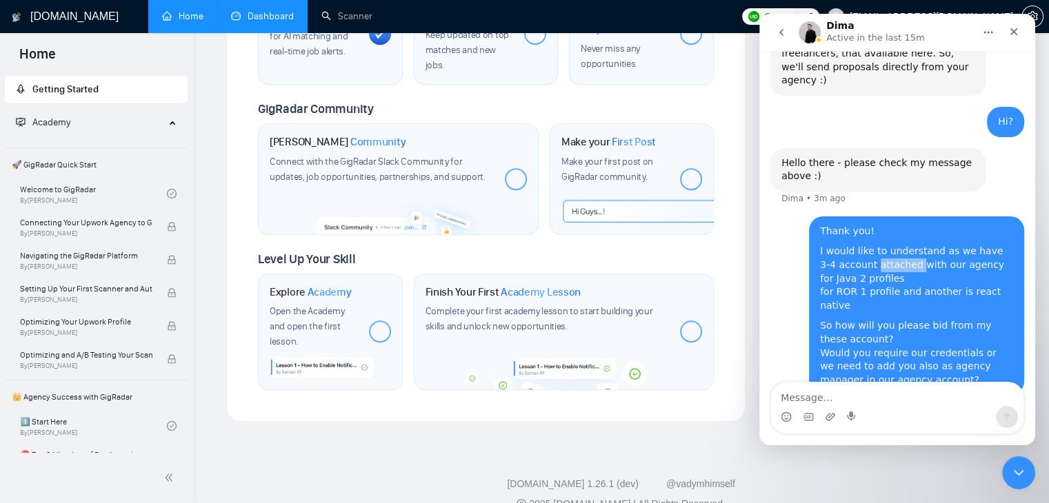
click at [869, 257] on div "I would like to understand as we have 3-4 account attached with our agency for …" at bounding box center [916, 279] width 193 height 68
click at [869, 257] on div "I would like to understand as we have 3-4 account attached with our agency for …" at bounding box center [916, 278] width 193 height 68
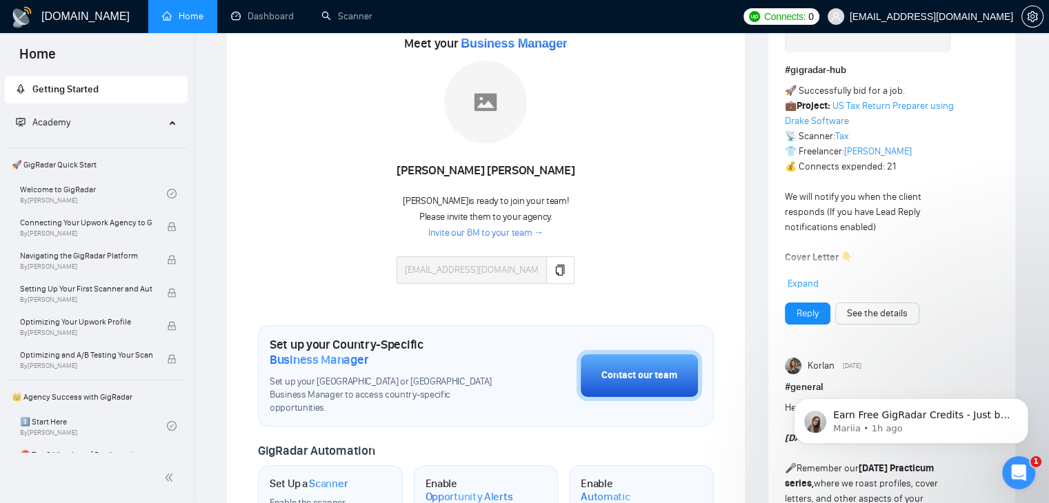
scroll to position [221, 0]
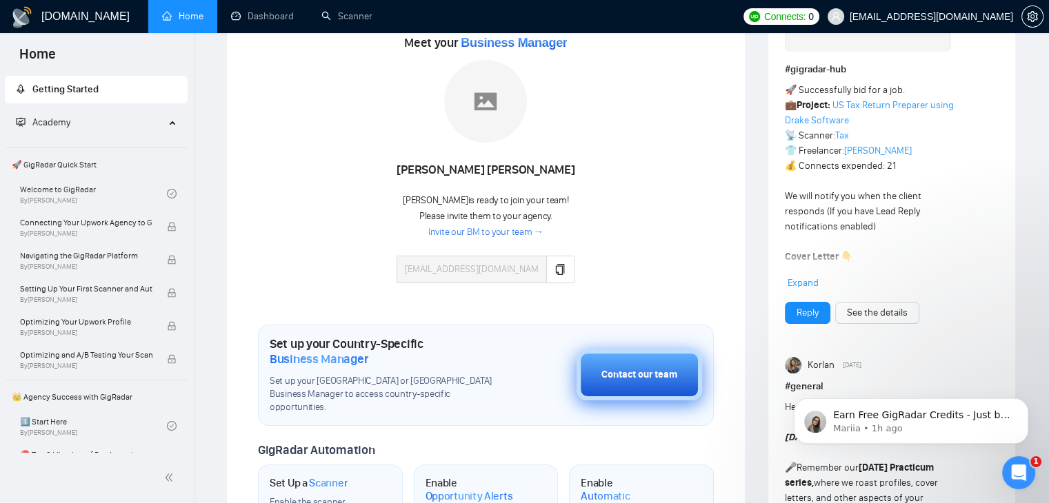
click at [609, 350] on button "Contact our team" at bounding box center [638, 375] width 125 height 51
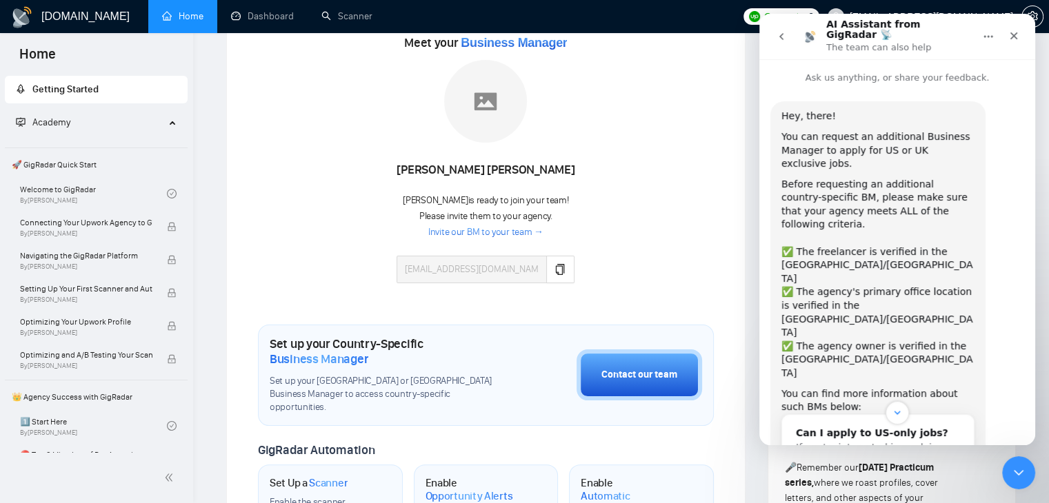
scroll to position [63, 0]
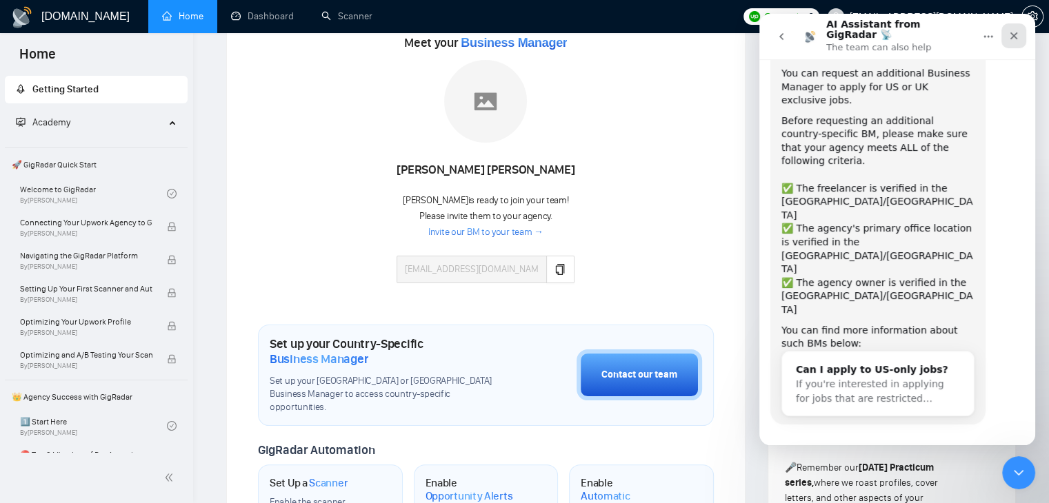
click at [1014, 34] on icon "Close" at bounding box center [1013, 35] width 11 height 11
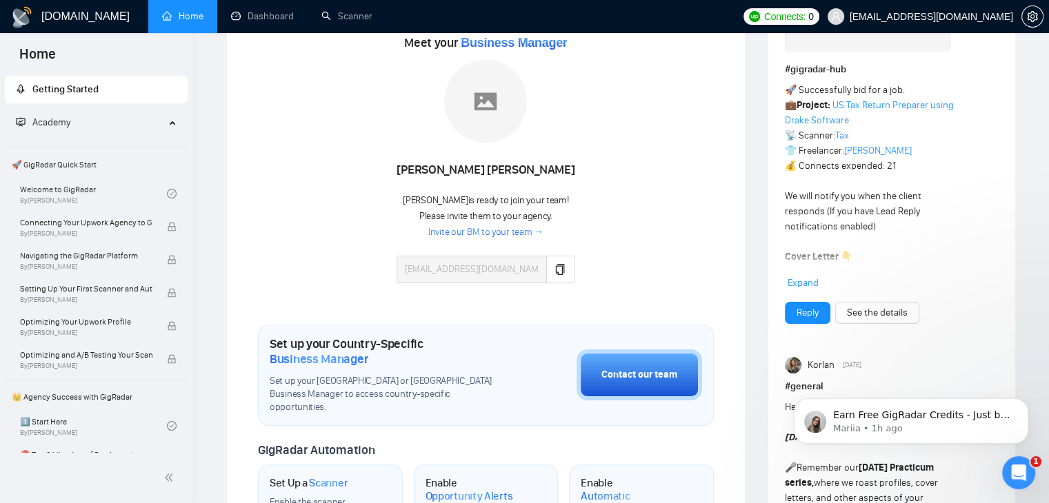
scroll to position [0, 0]
